Goal: Task Accomplishment & Management: Use online tool/utility

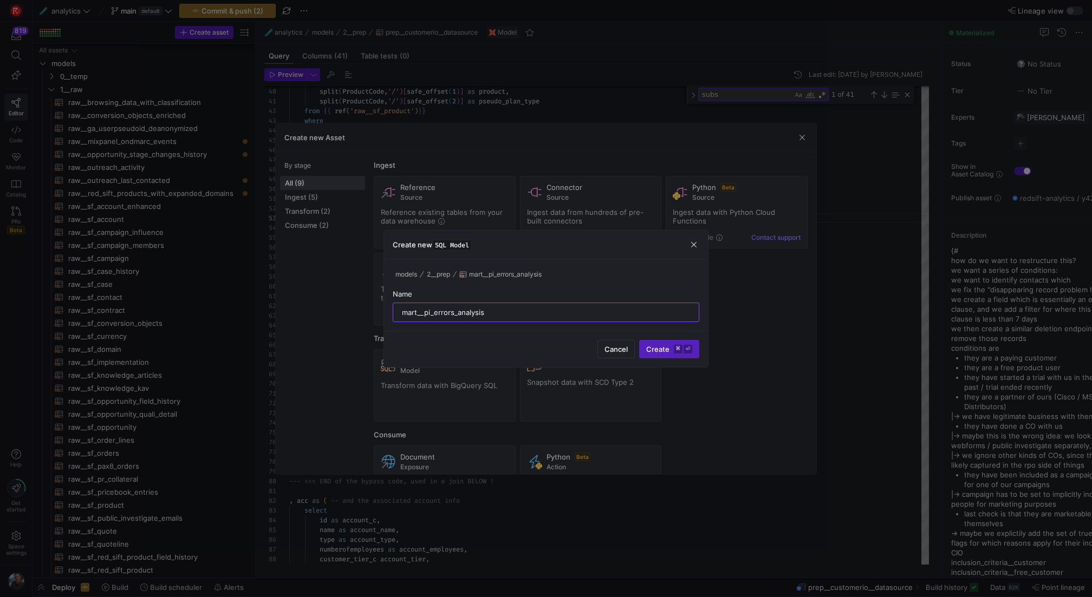
scroll to position [19, 109]
